Goal: Task Accomplishment & Management: Complete application form

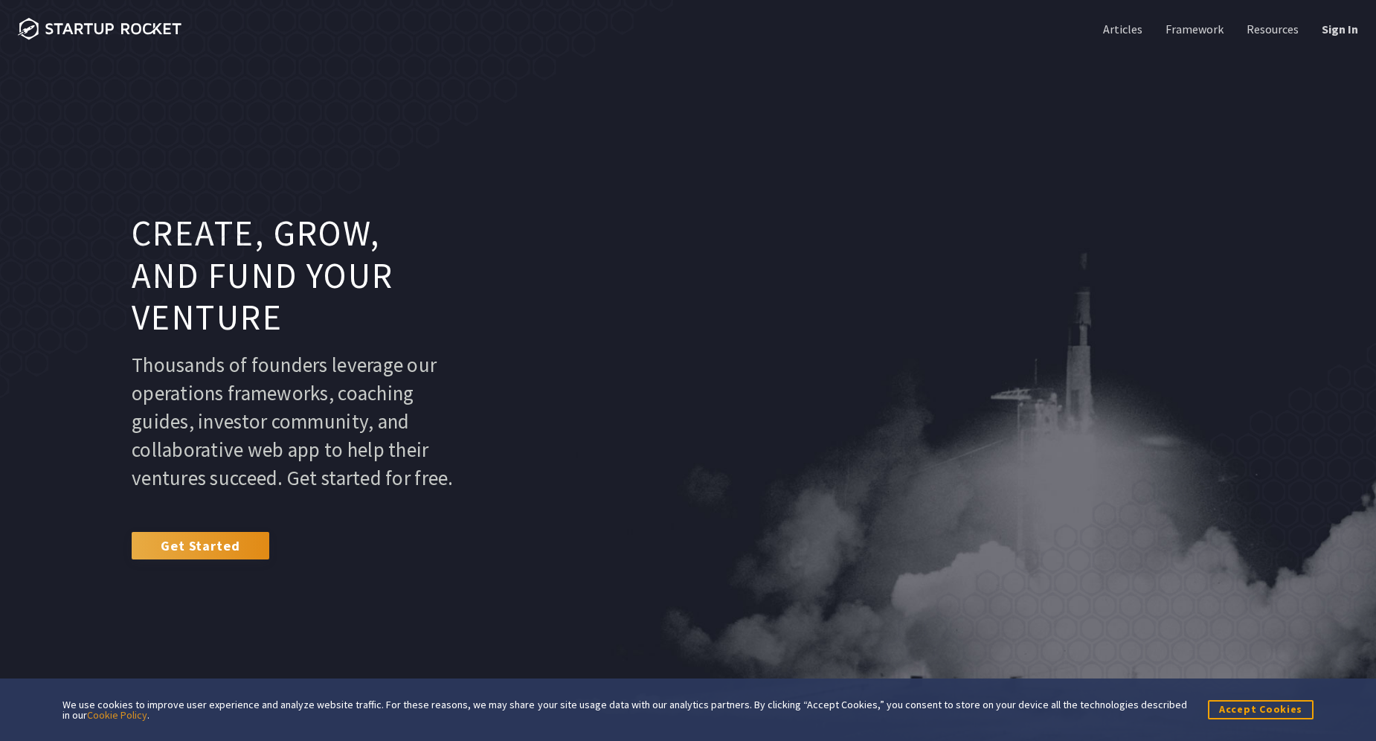
click at [252, 559] on link "Get Started" at bounding box center [201, 545] width 138 height 27
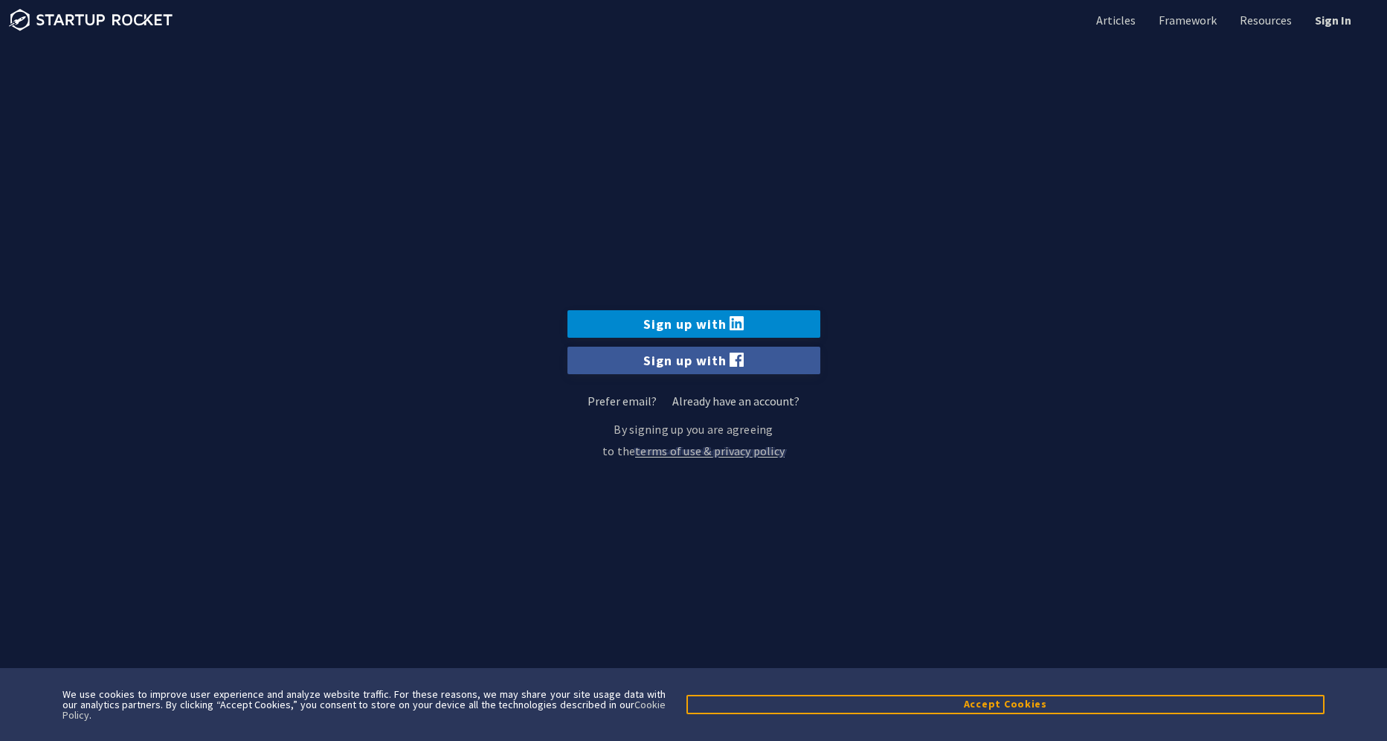
click at [665, 333] on link "Sign up with" at bounding box center [693, 324] width 253 height 28
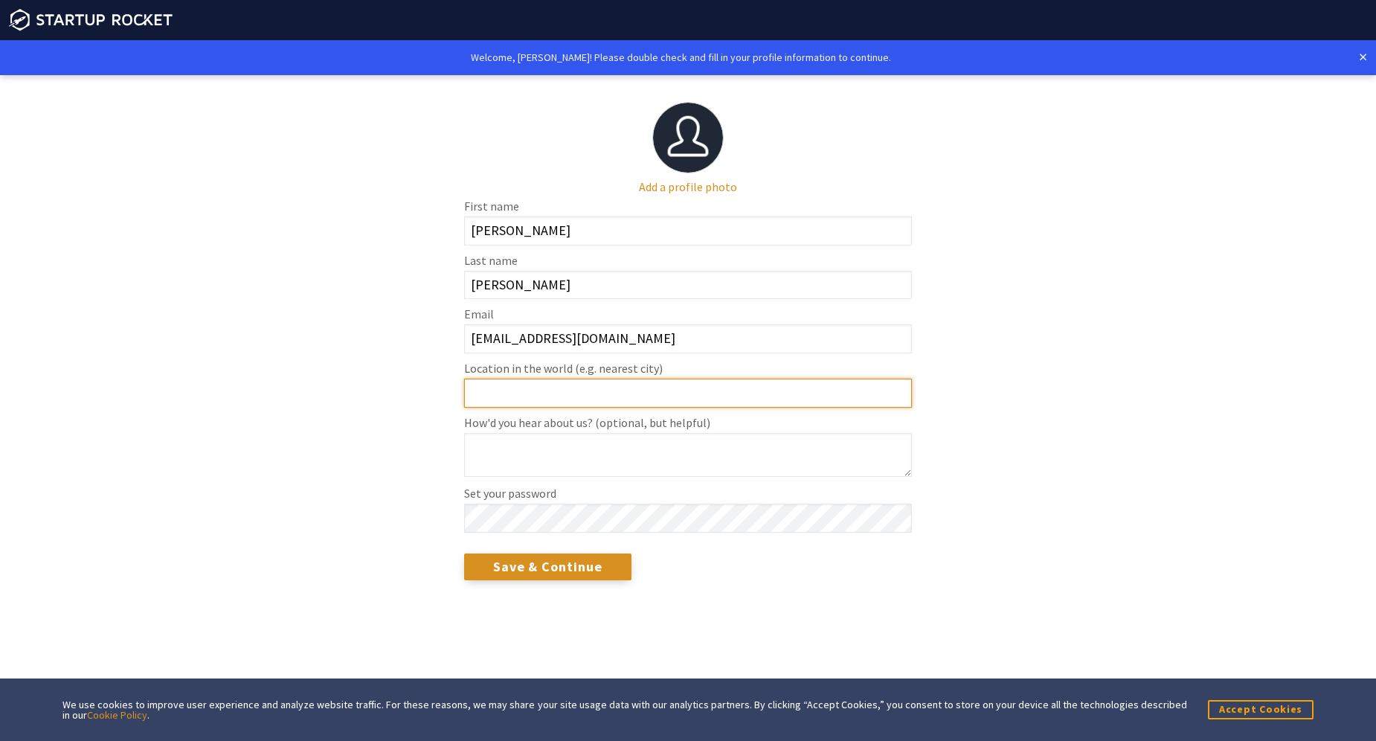
click at [565, 402] on input "Location in the world (e.g. nearest city)" at bounding box center [688, 393] width 448 height 29
type input "salem"
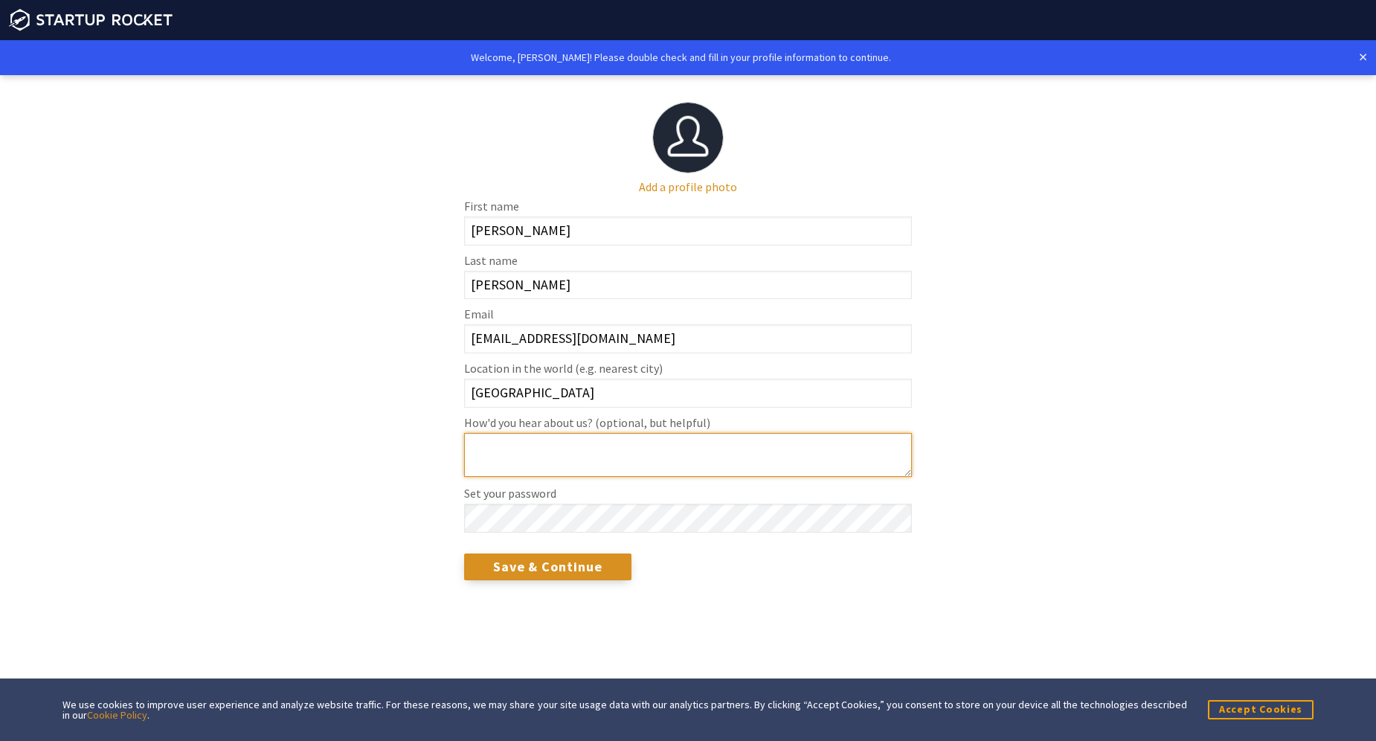
click at [547, 462] on textarea "How'd you hear about us? (optional, but helpful)" at bounding box center [688, 455] width 448 height 44
type textarea "youtube"
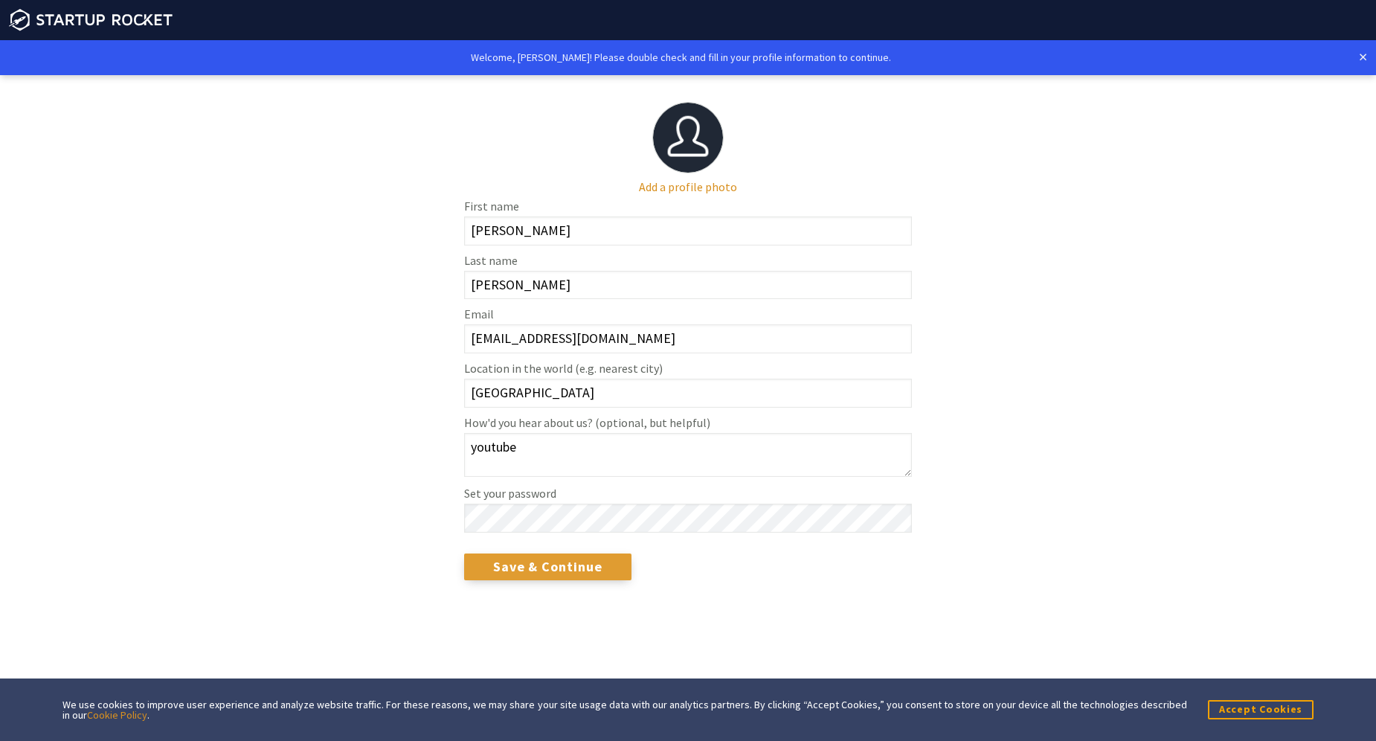
click at [611, 577] on input "Save & Continue" at bounding box center [547, 566] width 167 height 27
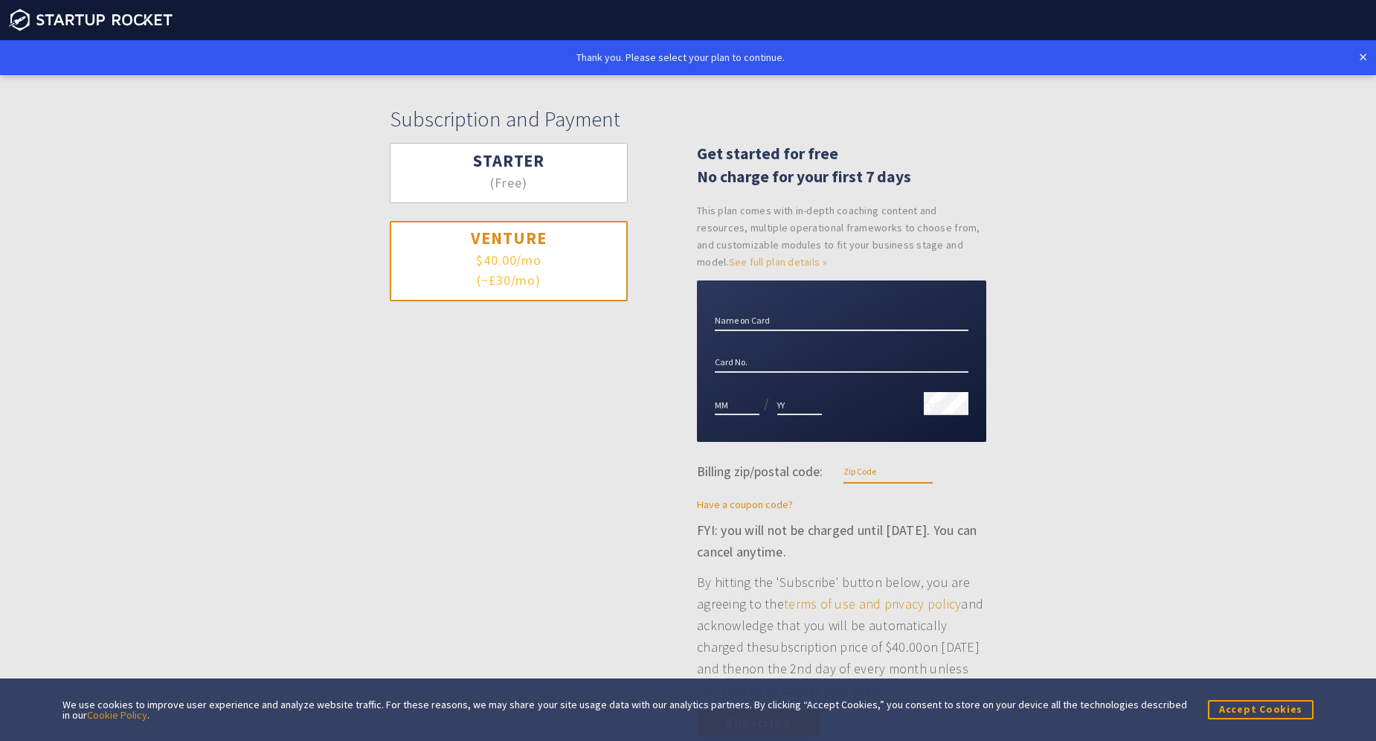
click at [415, 190] on button "Starter (Free)" at bounding box center [509, 173] width 238 height 60
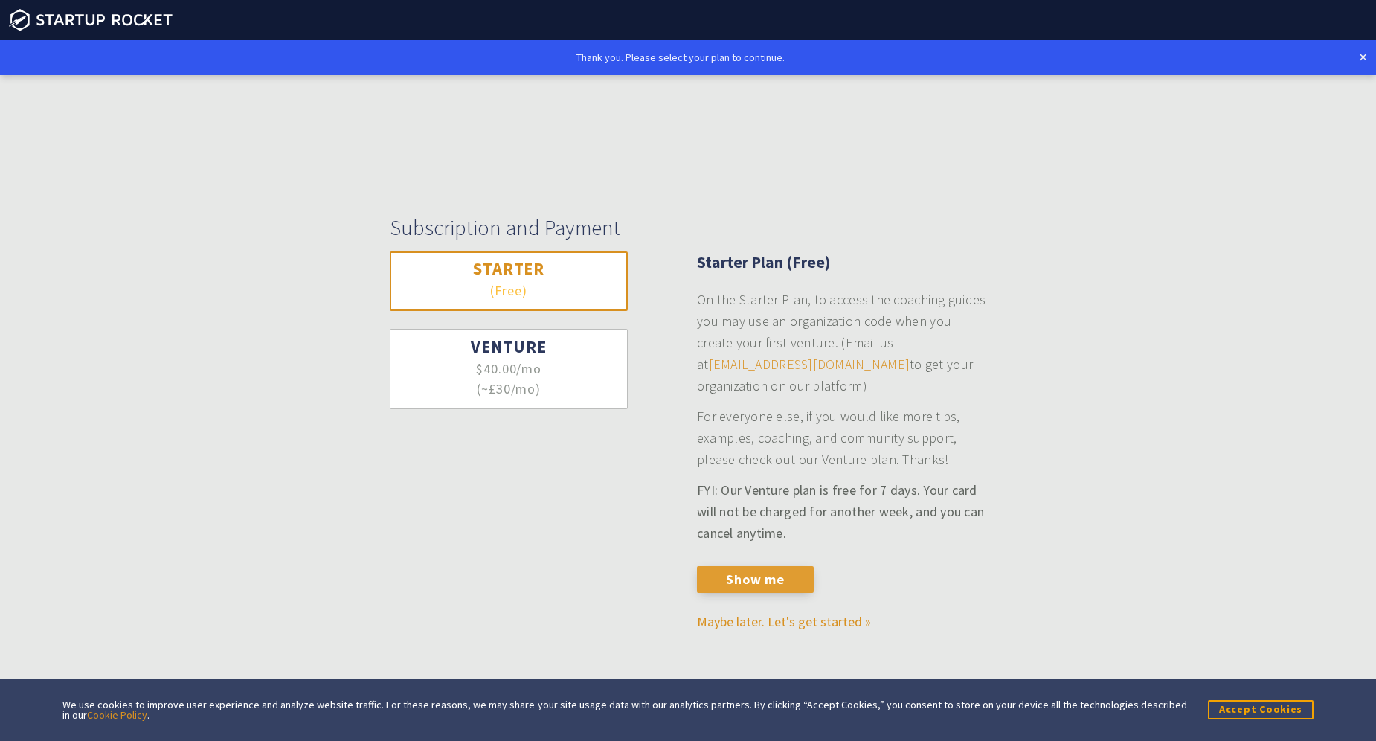
click at [745, 585] on button "Show me" at bounding box center [755, 579] width 117 height 27
